Goal: Entertainment & Leisure: Consume media (video, audio)

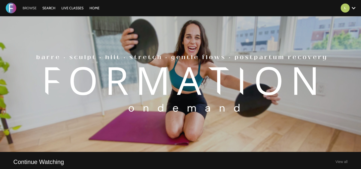
click at [30, 7] on link "Browse" at bounding box center [29, 8] width 19 height 5
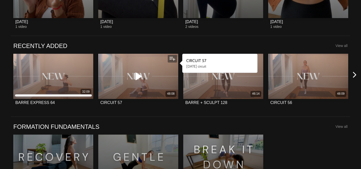
scroll to position [358, 0]
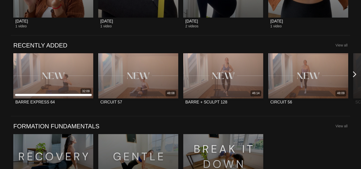
click at [354, 73] on icon at bounding box center [355, 74] width 6 height 6
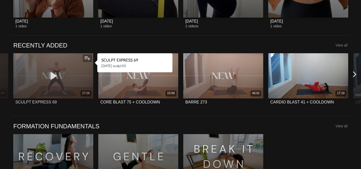
click at [51, 74] on icon at bounding box center [53, 75] width 15 height 9
